Goal: Information Seeking & Learning: Understand process/instructions

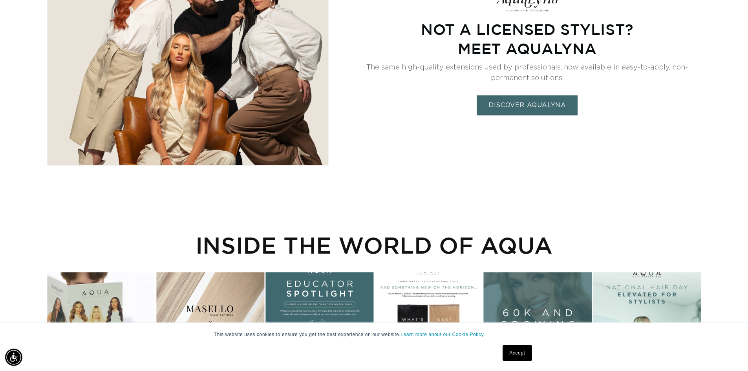
scroll to position [0, 692]
click at [413, 335] on link "Learn more about our Cookie Policy." at bounding box center [443, 334] width 84 height 5
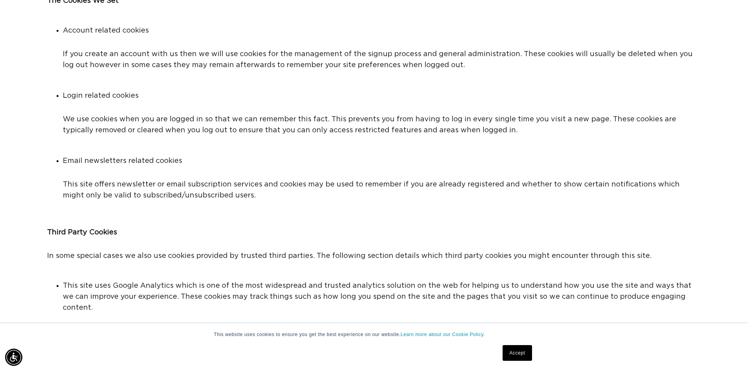
scroll to position [0, 1385]
click at [442, 335] on link "Learn more about our Cookie Policy." at bounding box center [443, 334] width 84 height 5
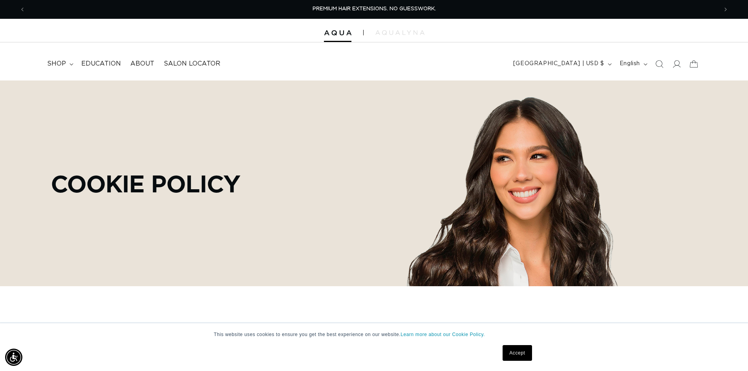
click at [516, 352] on link "Accept" at bounding box center [517, 353] width 29 height 16
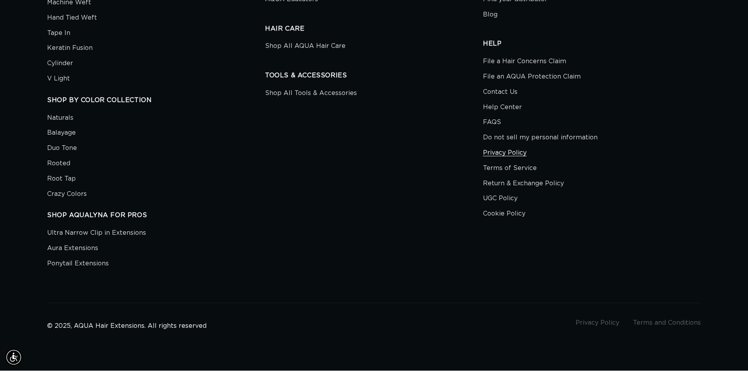
scroll to position [0, 1385]
click at [515, 145] on link "Privacy Policy" at bounding box center [505, 152] width 44 height 15
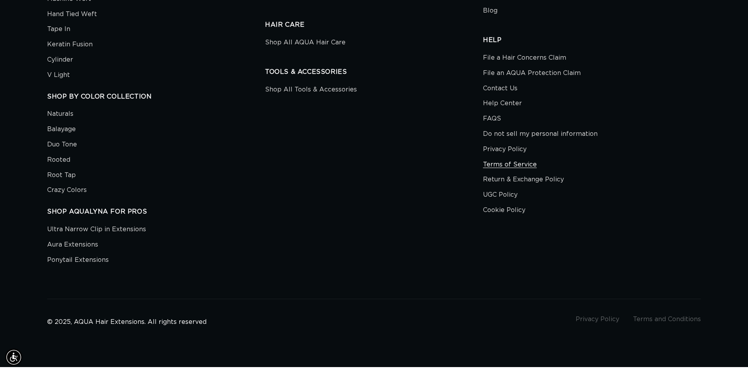
click at [491, 172] on link "Terms of Service" at bounding box center [510, 164] width 54 height 15
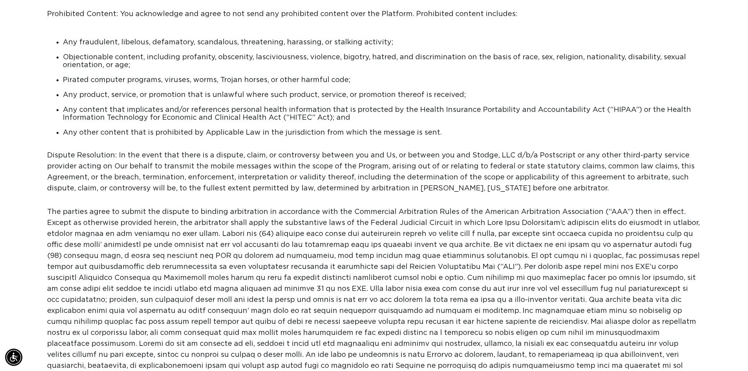
scroll to position [0, 1385]
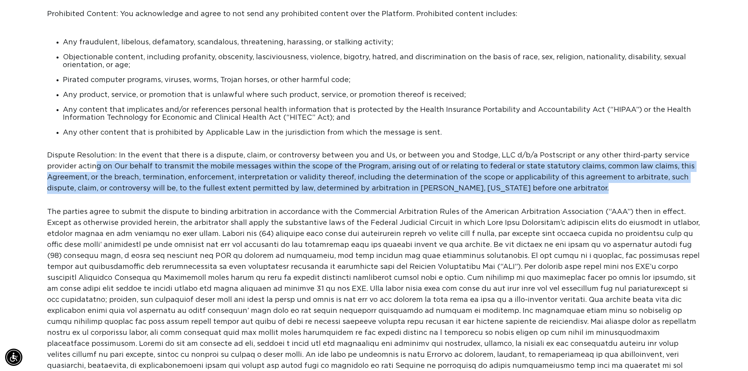
drag, startPoint x: 545, startPoint y: 186, endPoint x: 98, endPoint y: 161, distance: 448.4
click at [98, 161] on p "Dispute Resolution: In the event that there is a dispute, claim, or controversy…" at bounding box center [374, 178] width 654 height 57
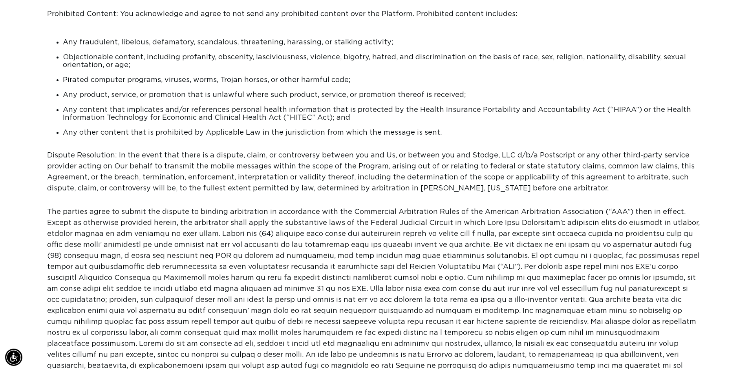
click at [41, 147] on div "OVERVIEW This website is operated by Aqua Extensions. Throughout the site, the …" at bounding box center [374, 145] width 748 height 4002
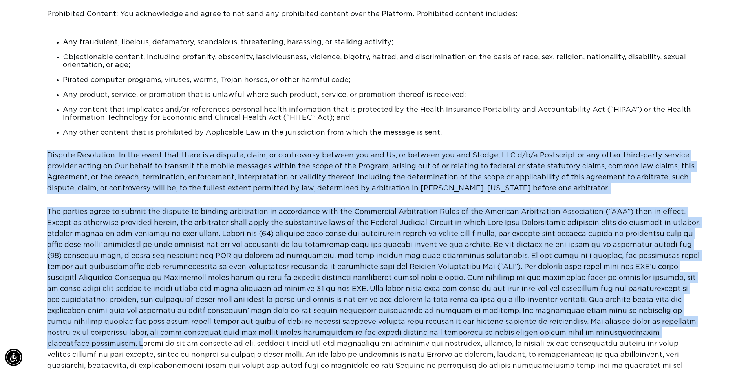
drag, startPoint x: 44, startPoint y: 144, endPoint x: 413, endPoint y: 327, distance: 412.2
click at [413, 327] on div "OVERVIEW This website is operated by Aqua Extensions. Throughout the site, the …" at bounding box center [374, 145] width 748 height 4002
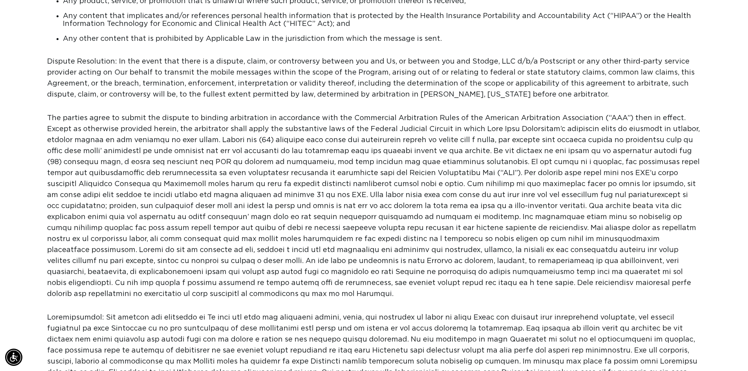
click at [369, 249] on p "The parties agree to submit the dispute to binding arbitration in accordance wi…" at bounding box center [374, 212] width 654 height 199
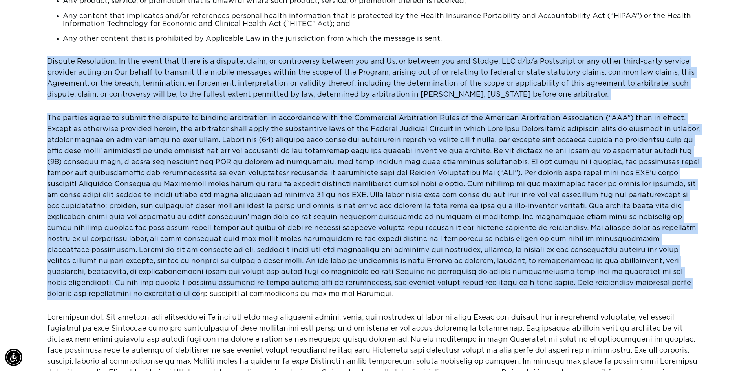
drag, startPoint x: 41, startPoint y: 51, endPoint x: 292, endPoint y: 280, distance: 339.1
click at [292, 280] on div "OVERVIEW This website is operated by Aqua Extensions. Throughout the site, the …" at bounding box center [374, 51] width 748 height 4002
